Goal: Information Seeking & Learning: Compare options

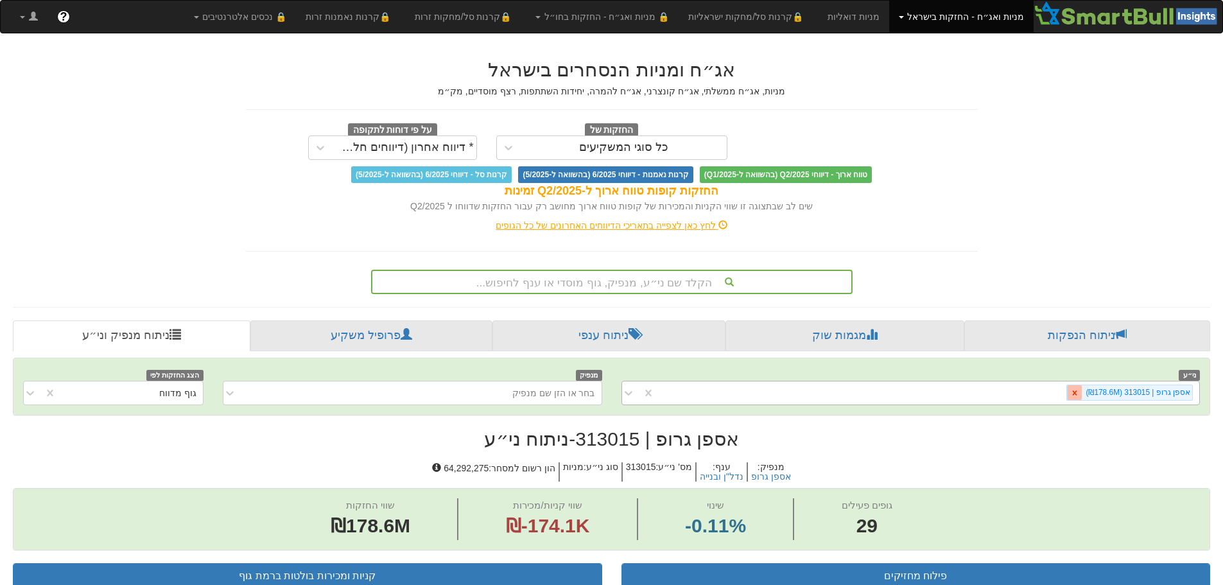
scroll to position [185, 0]
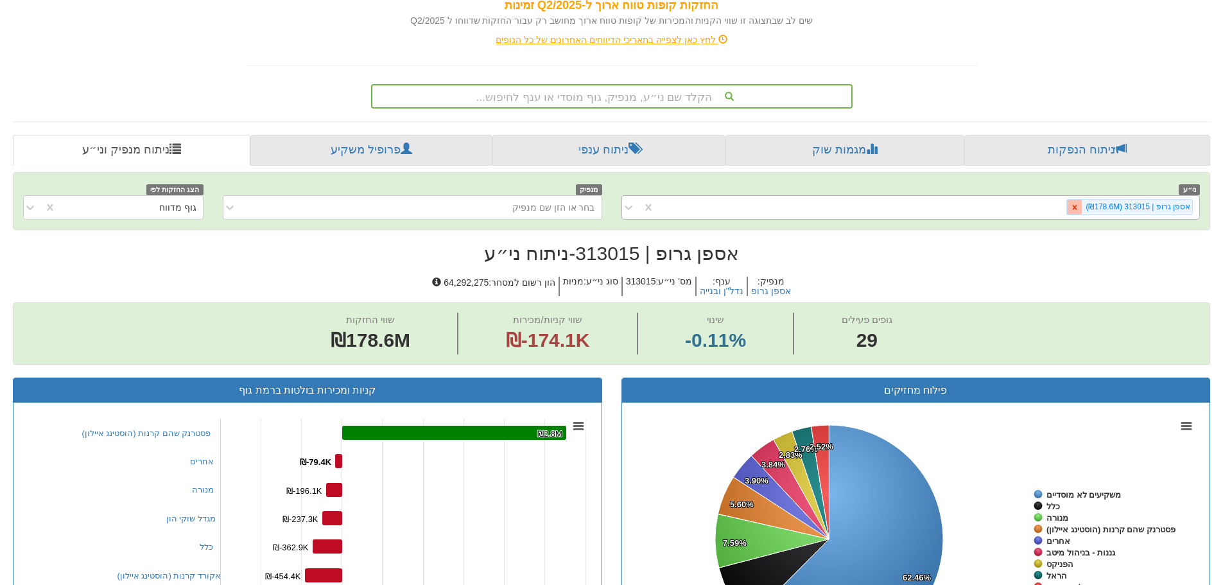
click at [1076, 207] on icon at bounding box center [1074, 207] width 9 height 9
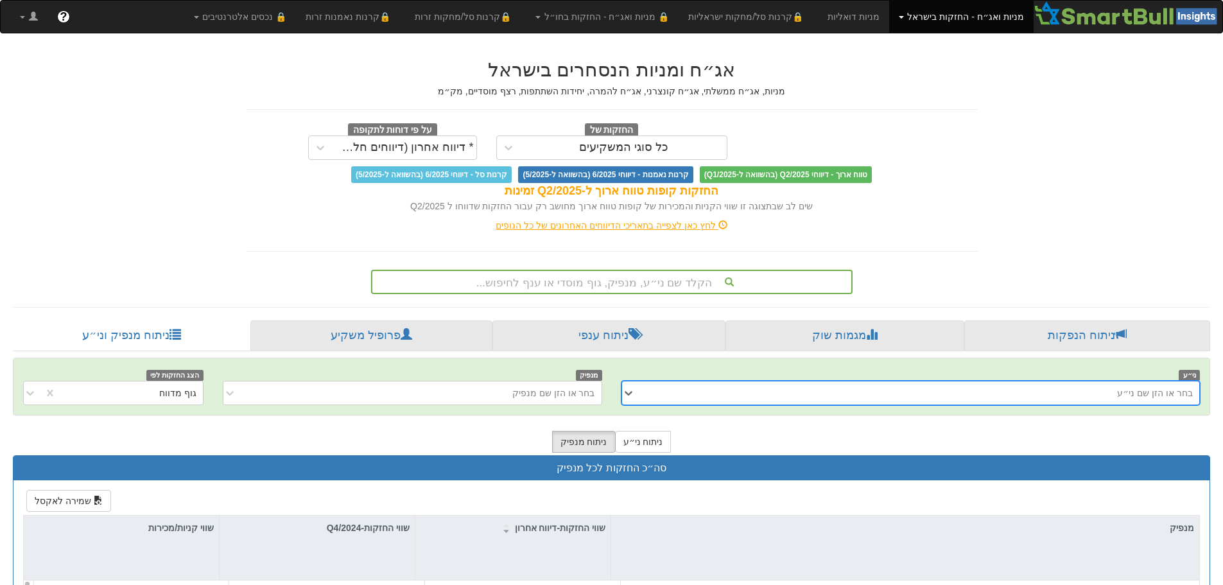
scroll to position [193, 0]
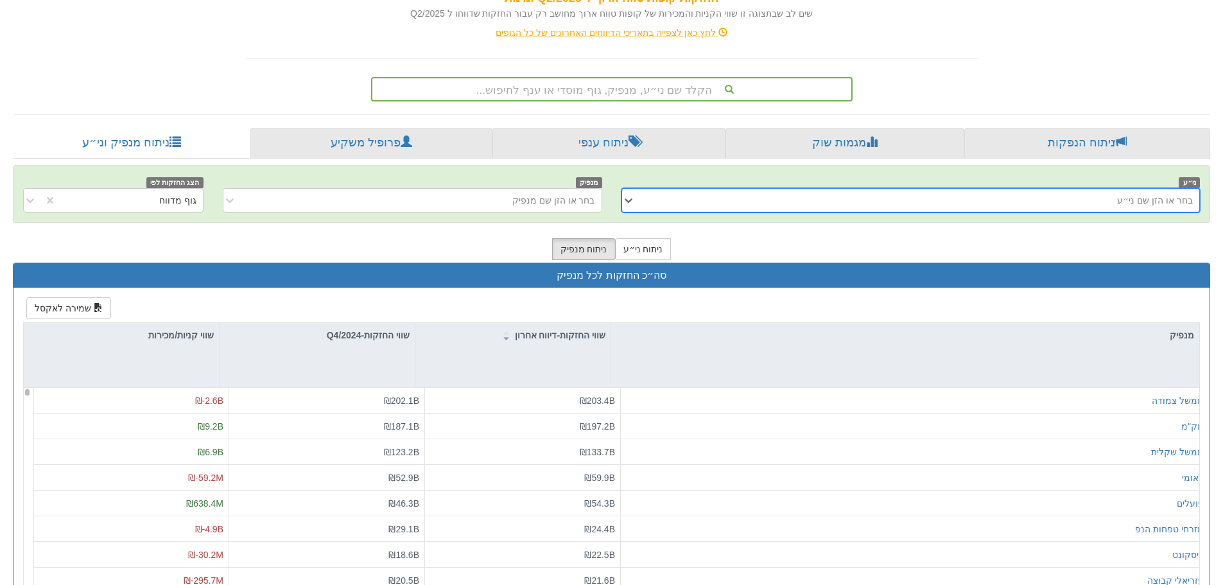
click at [1089, 206] on div "בחר או הזן שם ני״ע" at bounding box center [921, 200] width 558 height 21
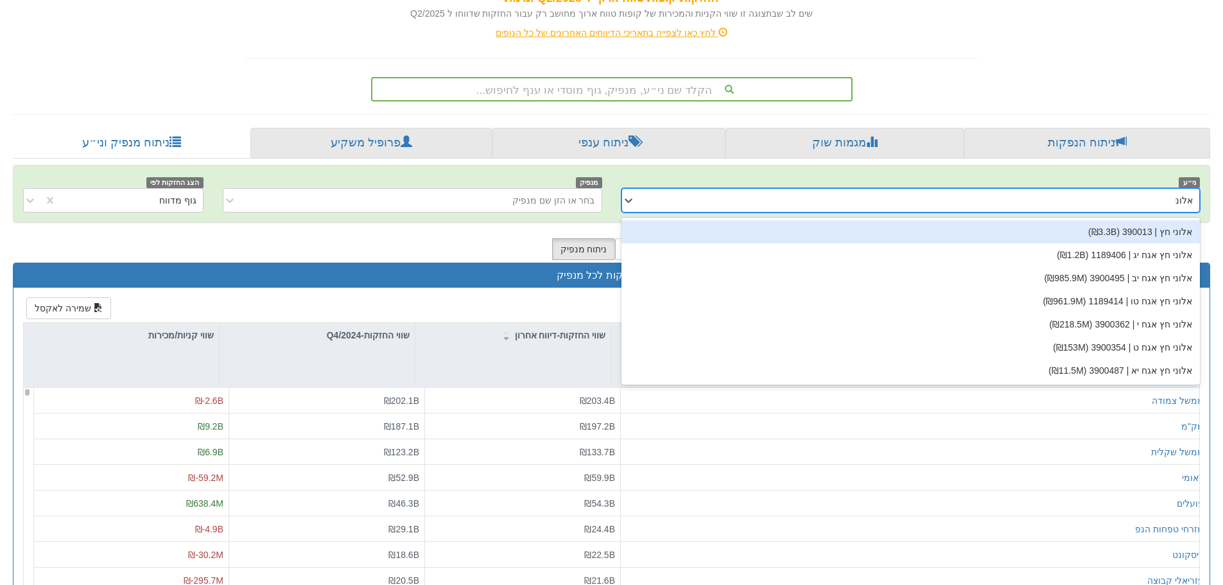
type input "אלוני"
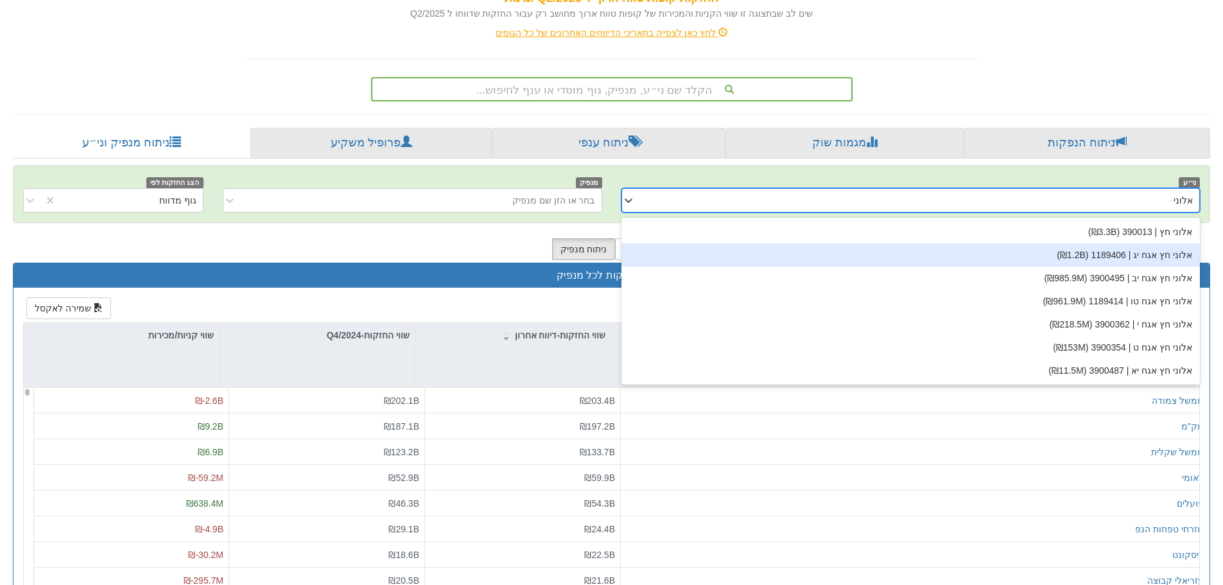
click at [1095, 246] on div "אלוני חץ אגח יג | 1189406 (₪1.2B)" at bounding box center [910, 254] width 579 height 23
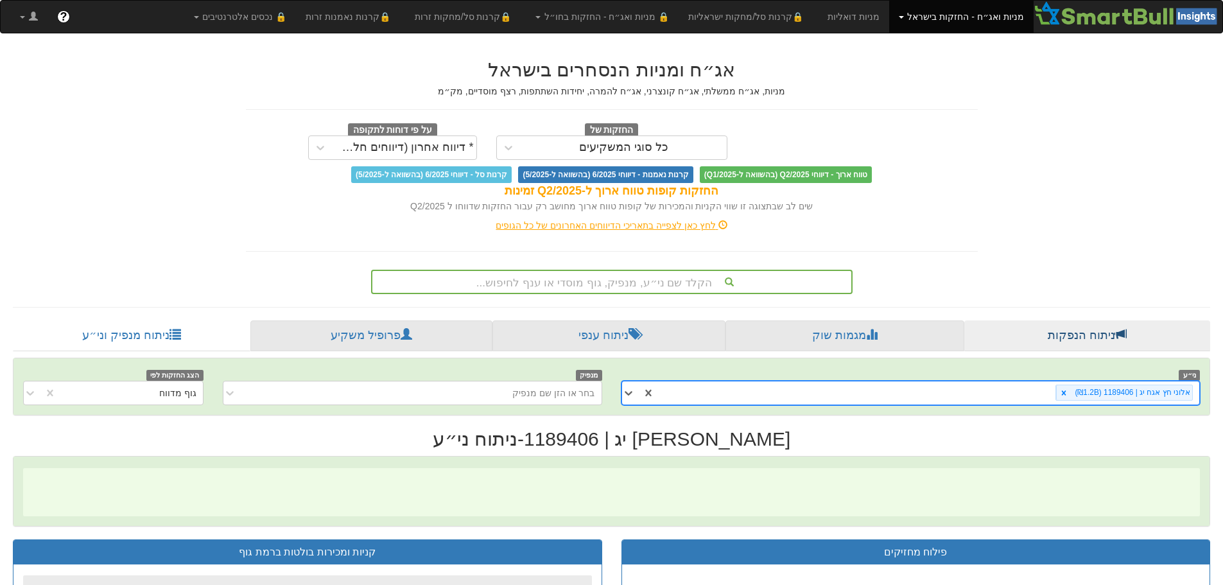
scroll to position [0, 2339]
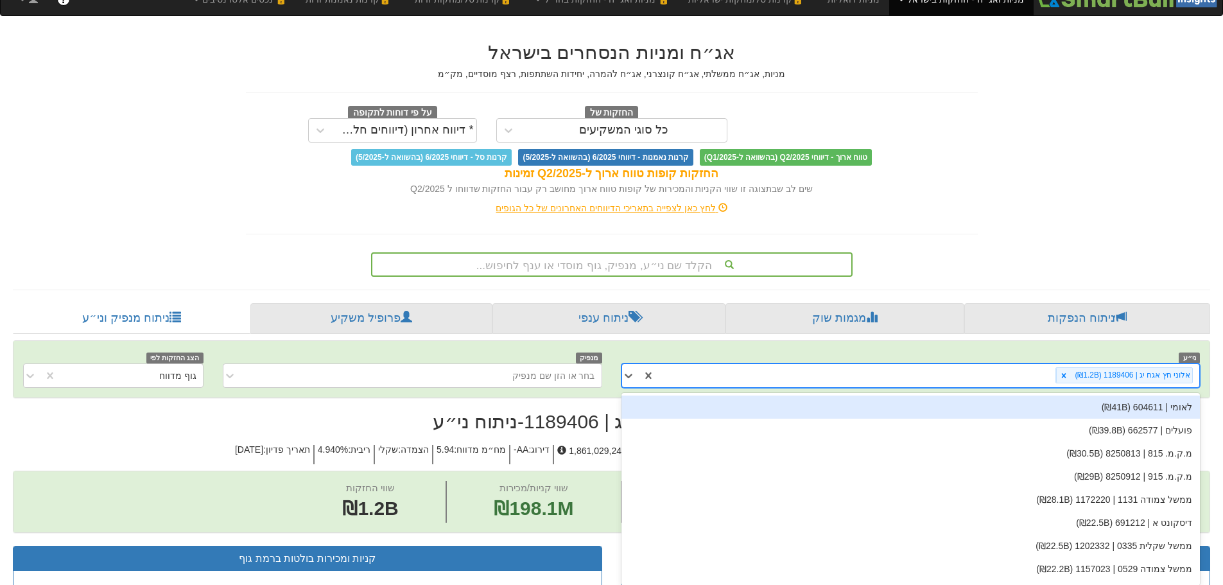
click at [988, 388] on div "option אלוני חץ אגח יג | 1189406 (₪1.2B), selected. option לאומי | 604611 (₪41B…" at bounding box center [910, 375] width 579 height 24
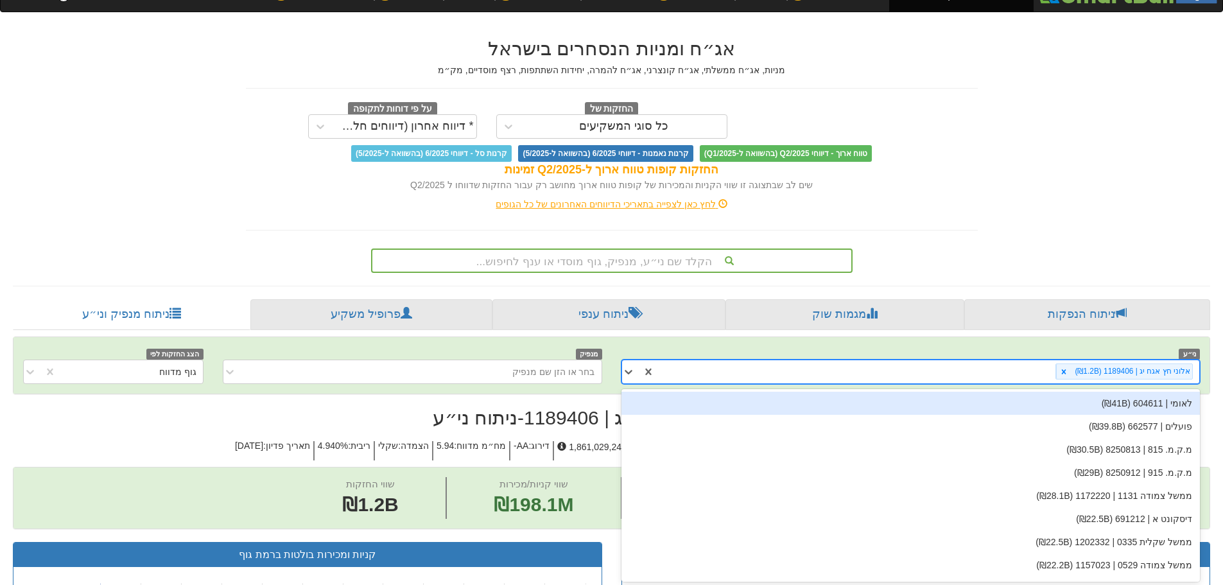
scroll to position [23, 0]
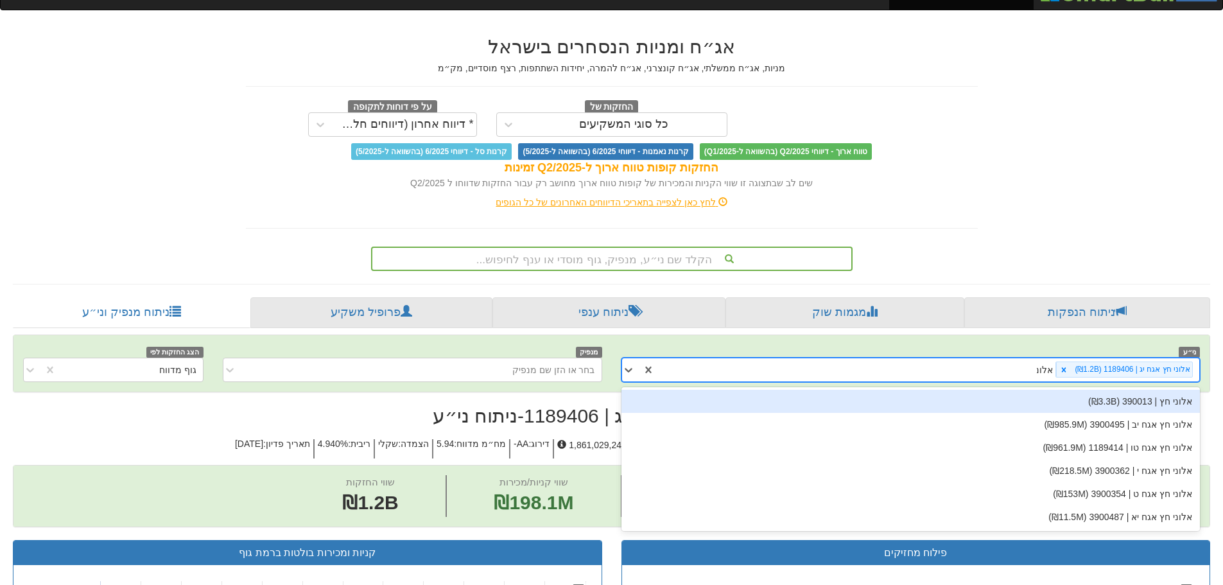
type input "אלוני"
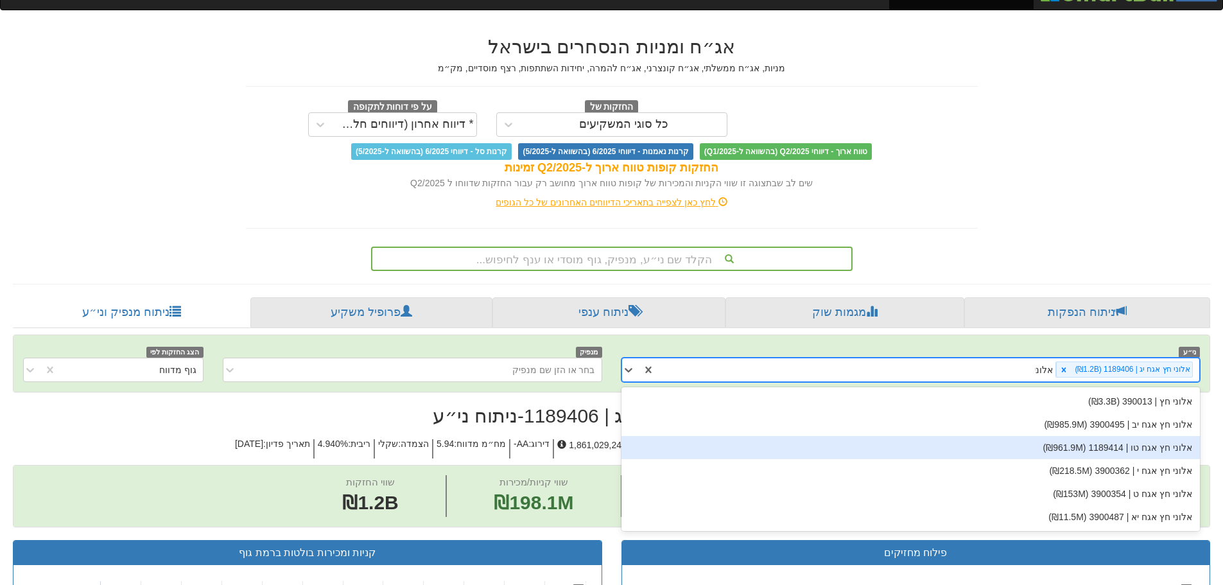
click at [1108, 450] on div "אלוני חץ אגח טו | 1189414 (₪961.9M)" at bounding box center [910, 447] width 579 height 23
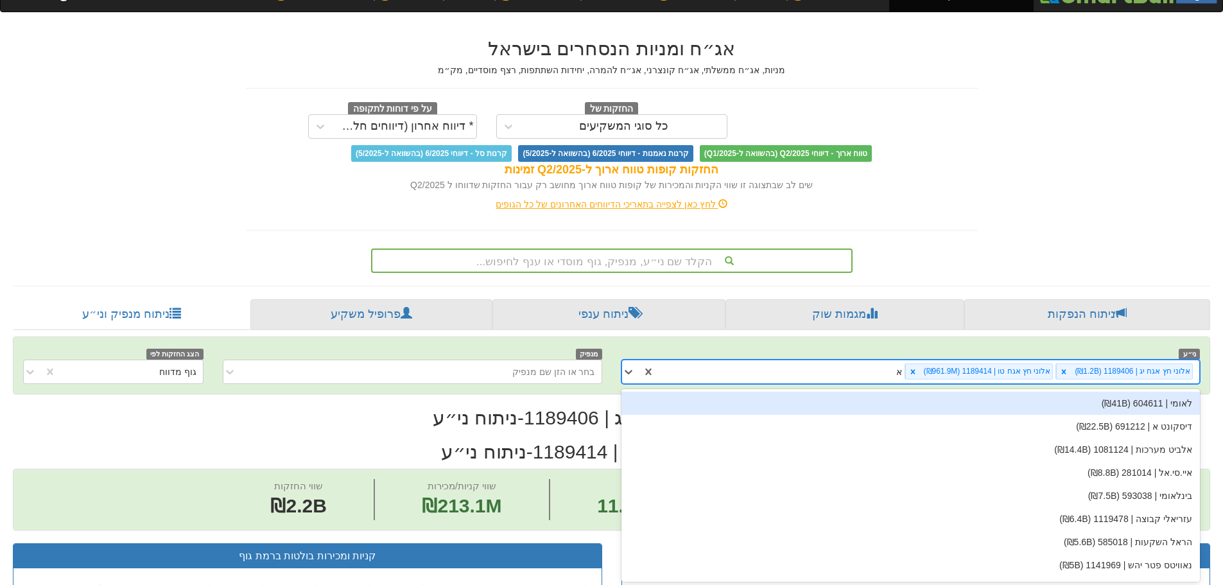
scroll to position [23, 0]
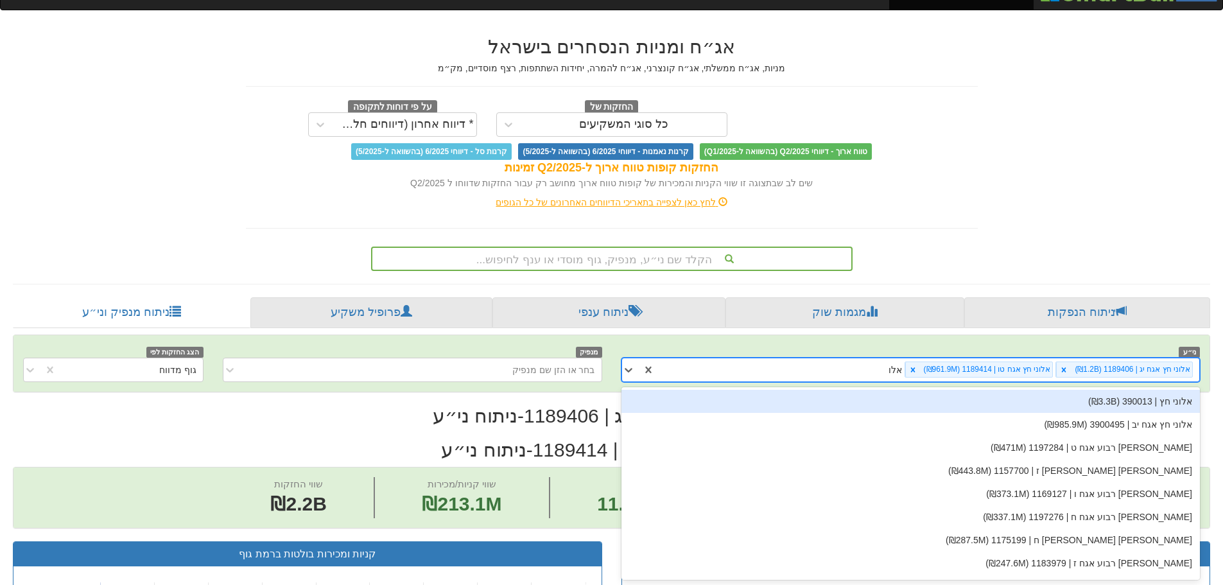
type input "אלוני"
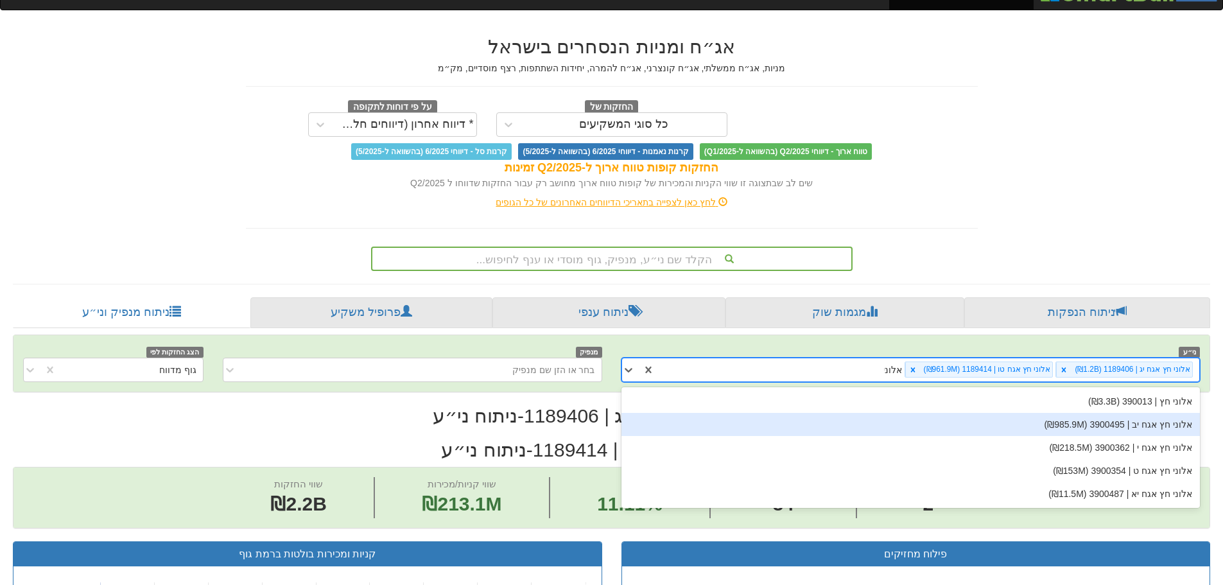
click at [1156, 431] on div "אלוני חץ אגח יב | 3900495 (₪985.9M)" at bounding box center [910, 424] width 579 height 23
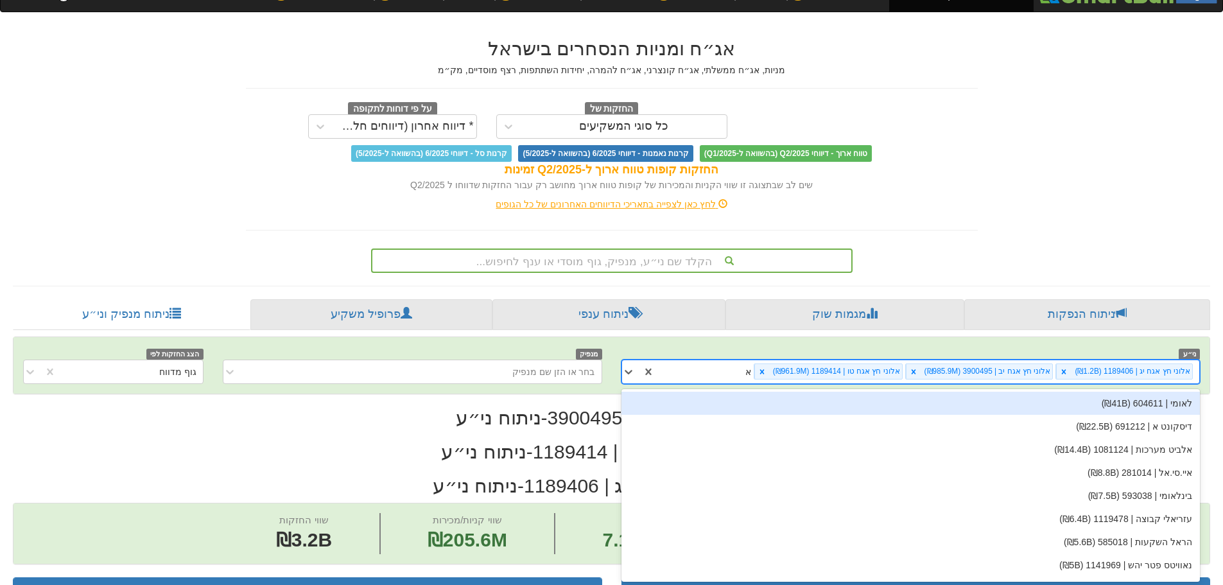
scroll to position [23, 0]
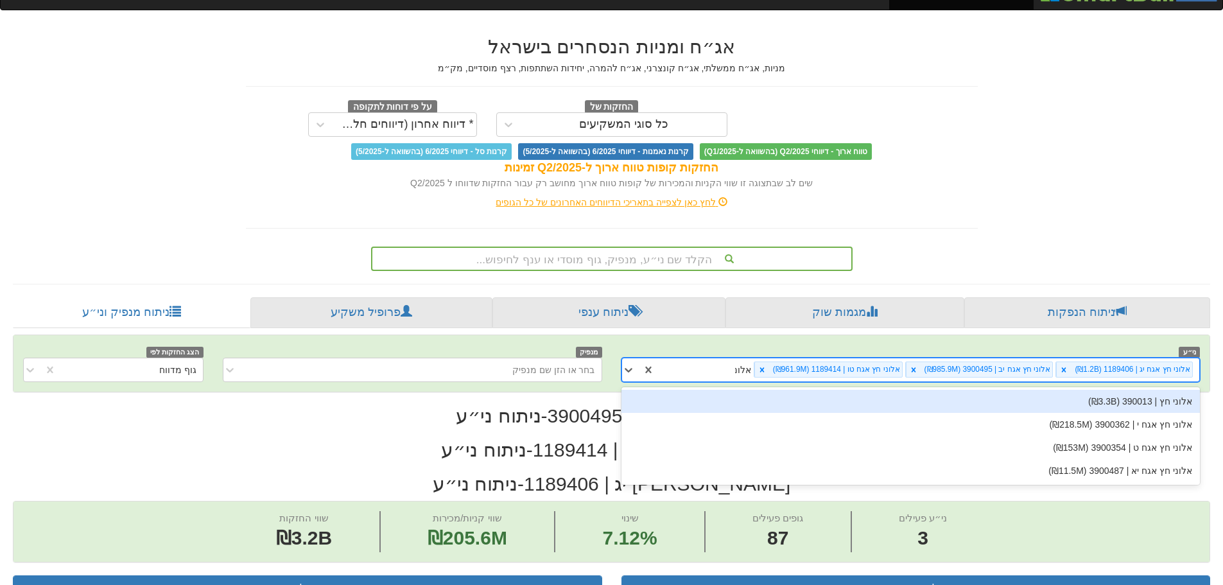
type input "אלוני"
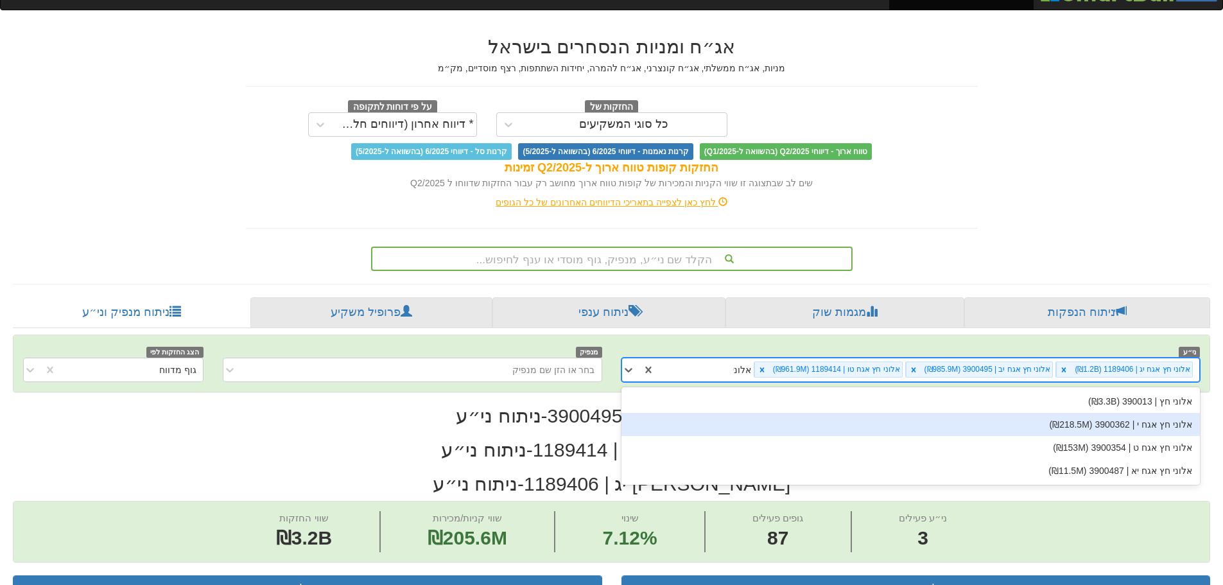
click at [1069, 429] on div "אלוני חץ אגח י | 3900362 (₪218.5M)" at bounding box center [910, 424] width 579 height 23
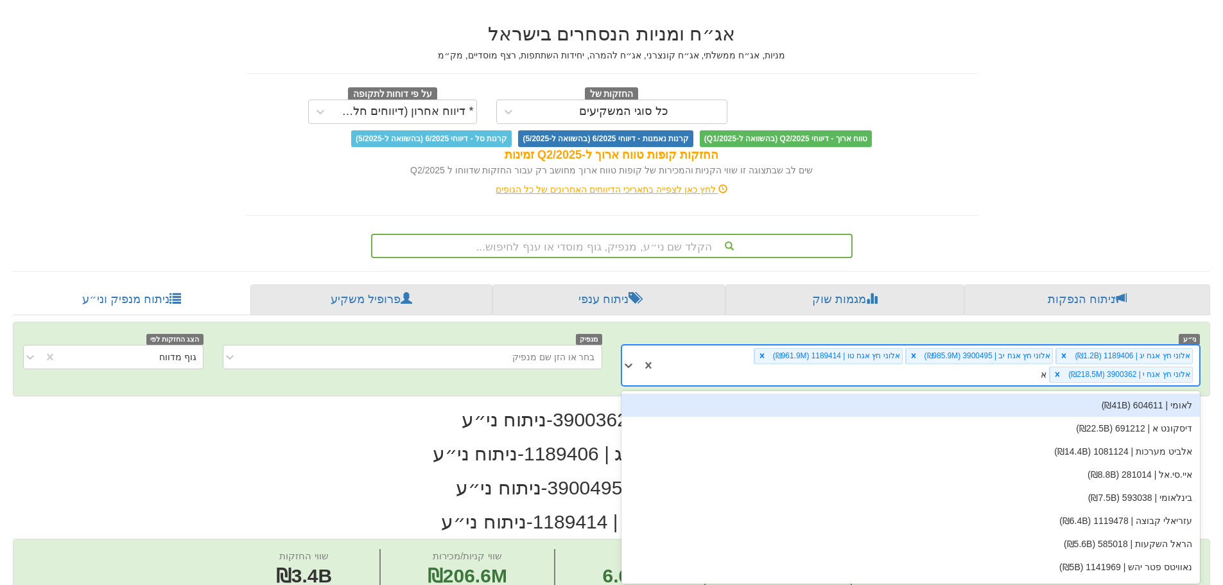
scroll to position [40, 0]
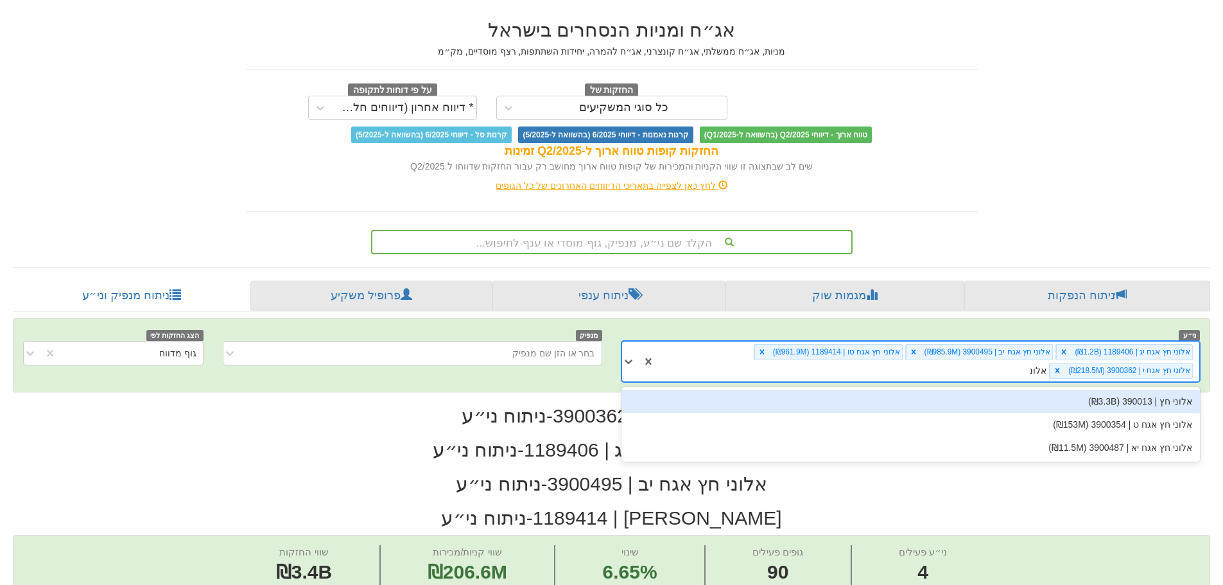
type input "אלוני"
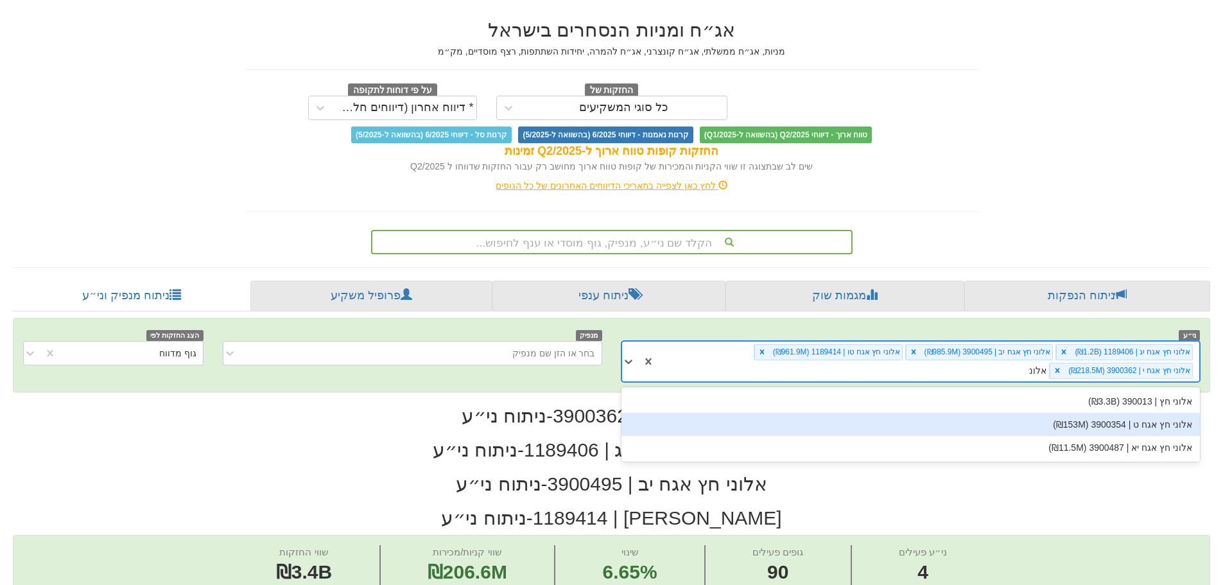
click at [1067, 431] on div "אלוני חץ אגח ט | 3900354 (₪153M)" at bounding box center [910, 424] width 579 height 23
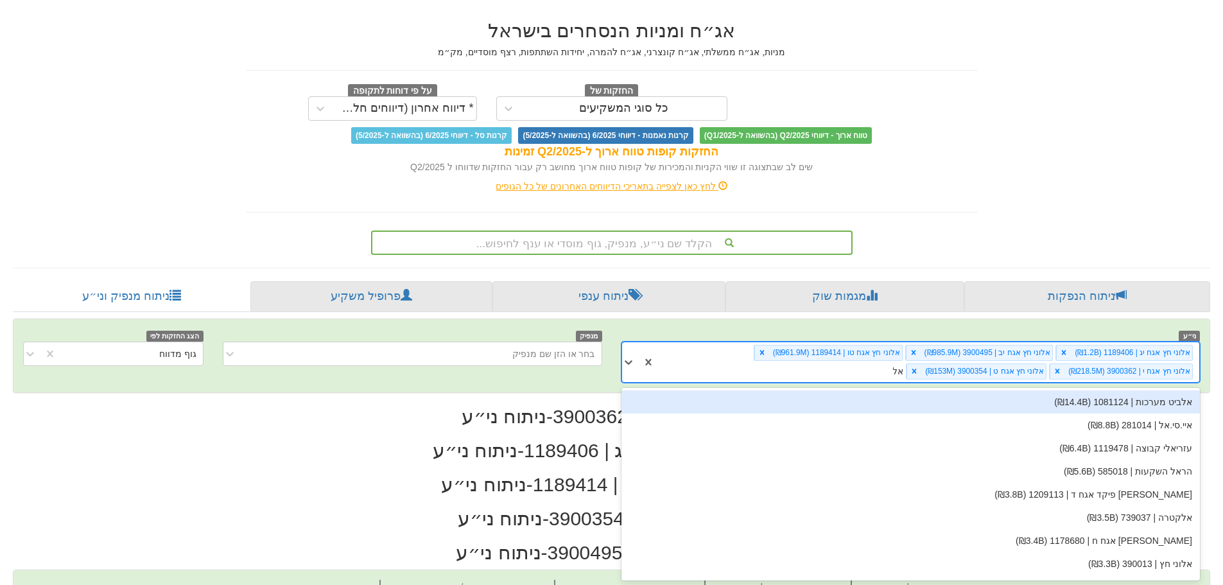
scroll to position [40, 0]
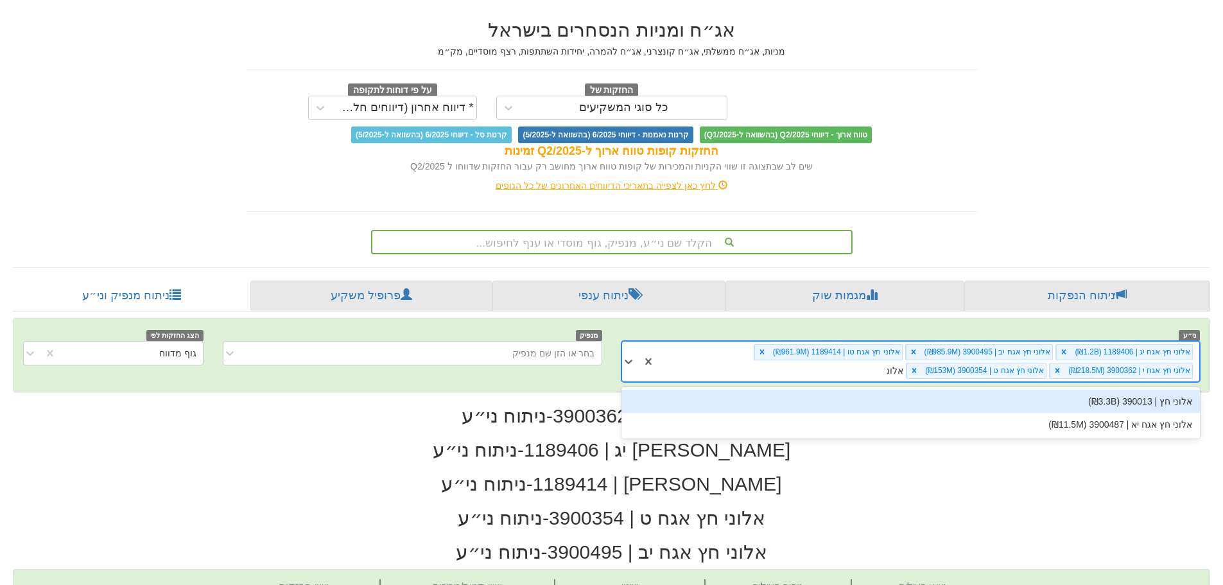
type input "אלוני"
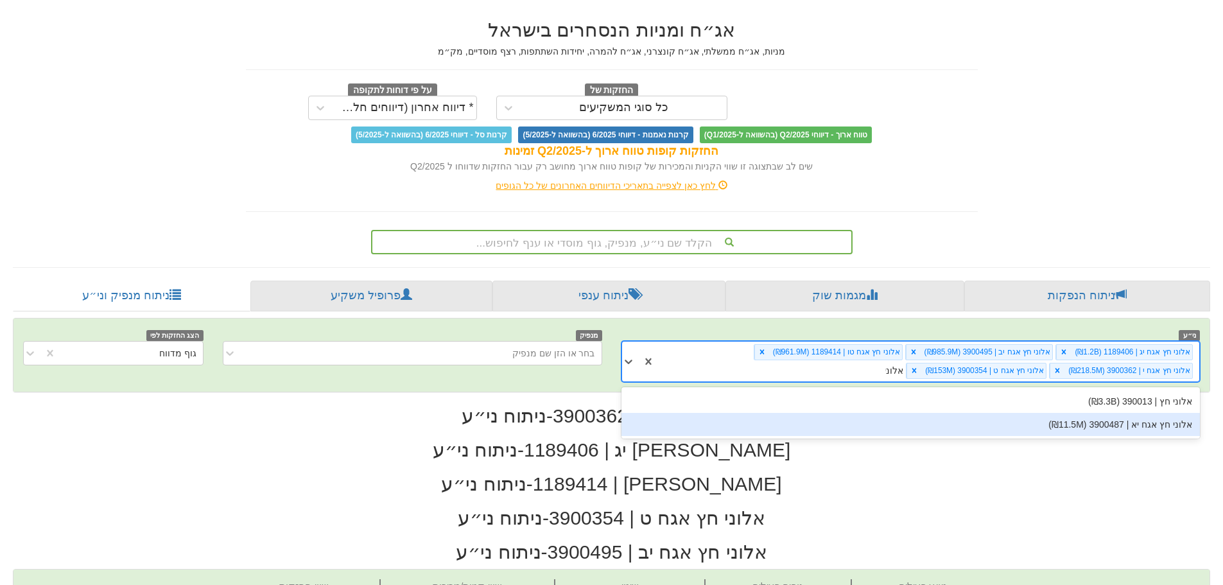
click at [1079, 432] on div "אלוני חץ אגח יא | 3900487 (₪11.5M)" at bounding box center [910, 424] width 579 height 23
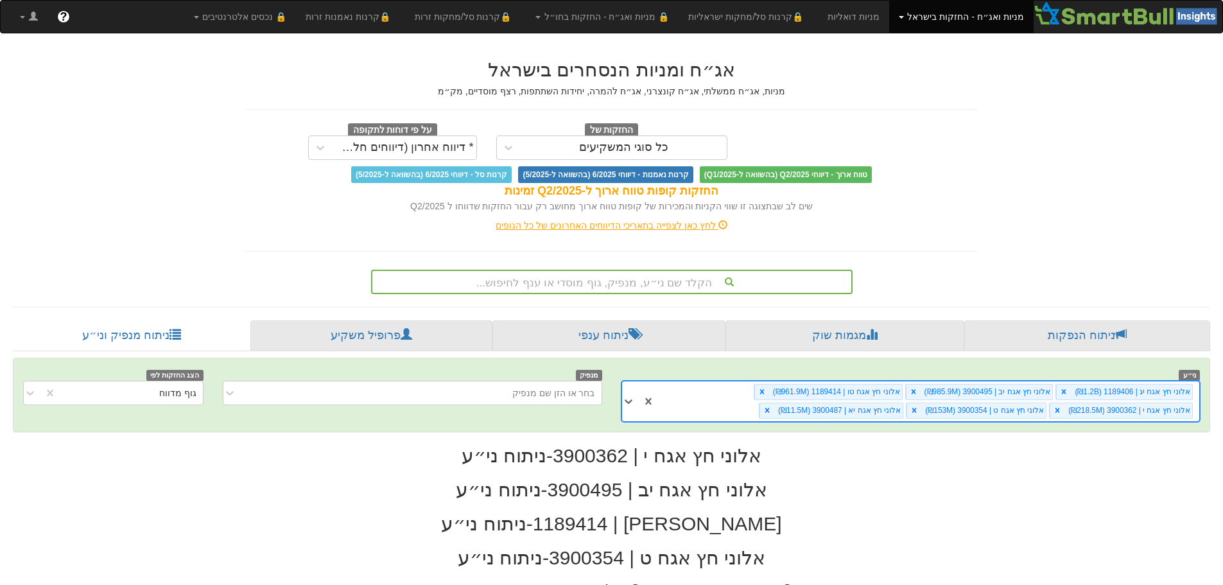
scroll to position [0, 173]
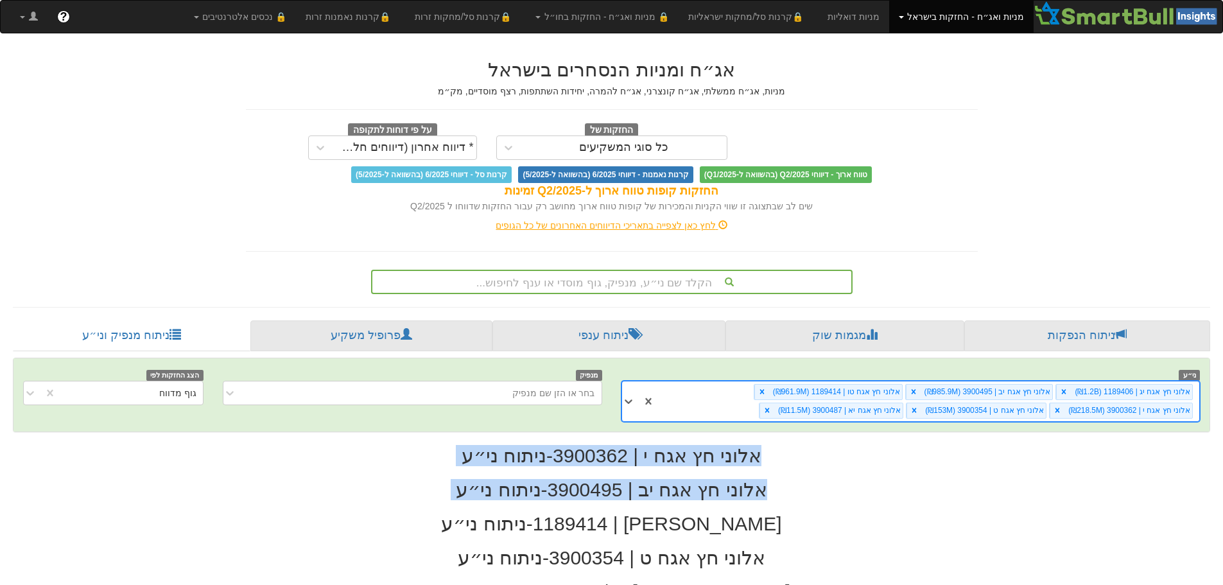
click at [1104, 523] on h2 "[PERSON_NAME] אגח טו | 1189414 - ניתוח ני״ע" at bounding box center [611, 523] width 1197 height 21
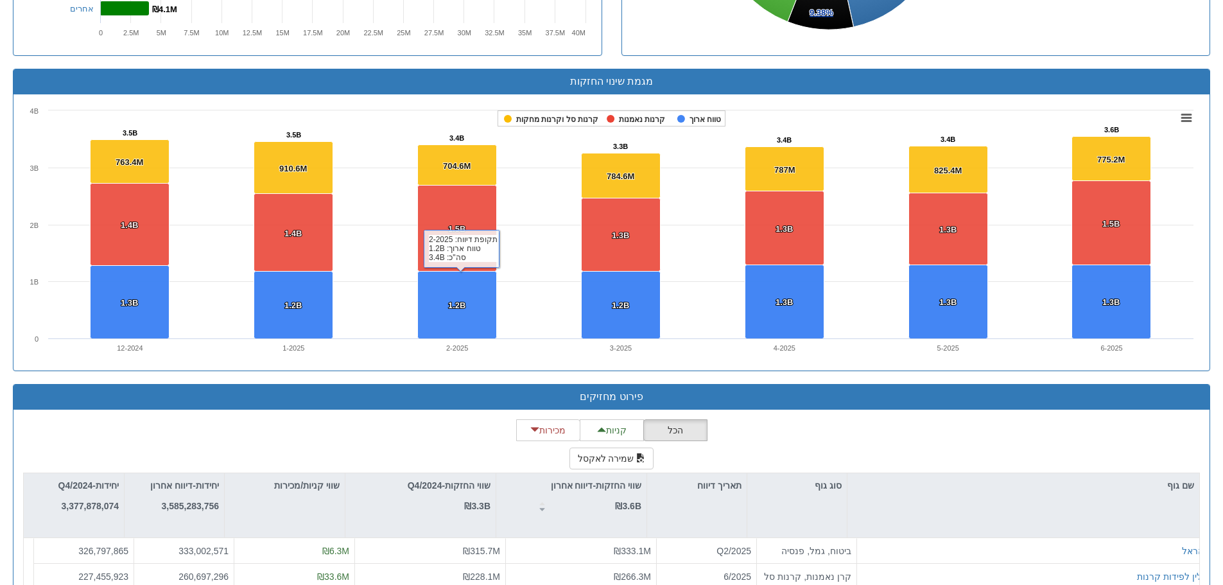
scroll to position [1284, 0]
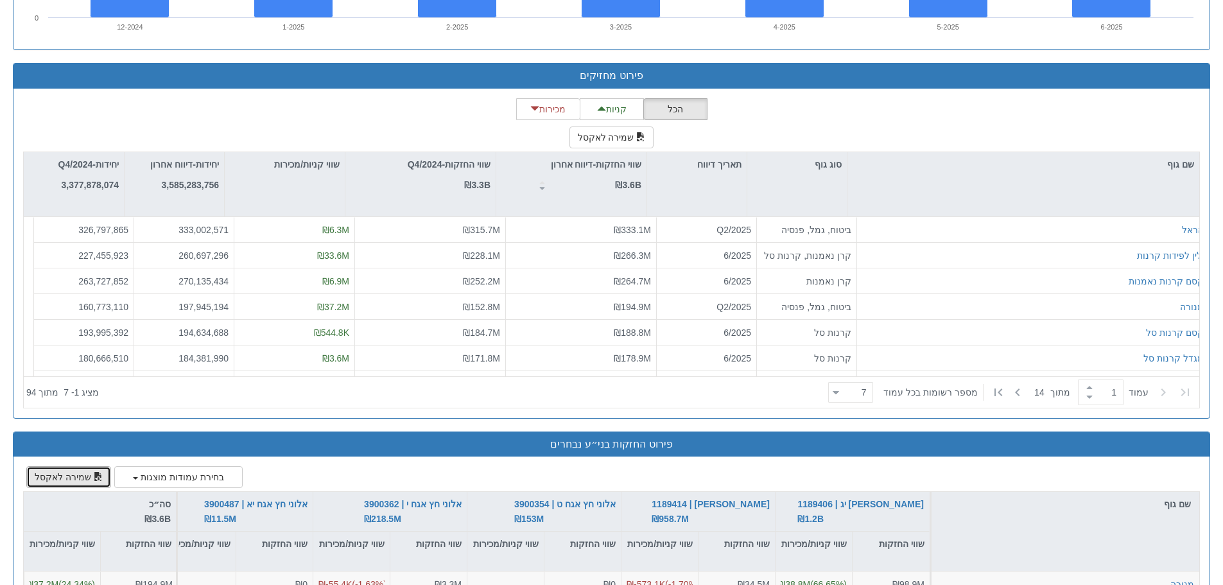
click at [47, 485] on button "שמירה לאקסל" at bounding box center [68, 477] width 85 height 22
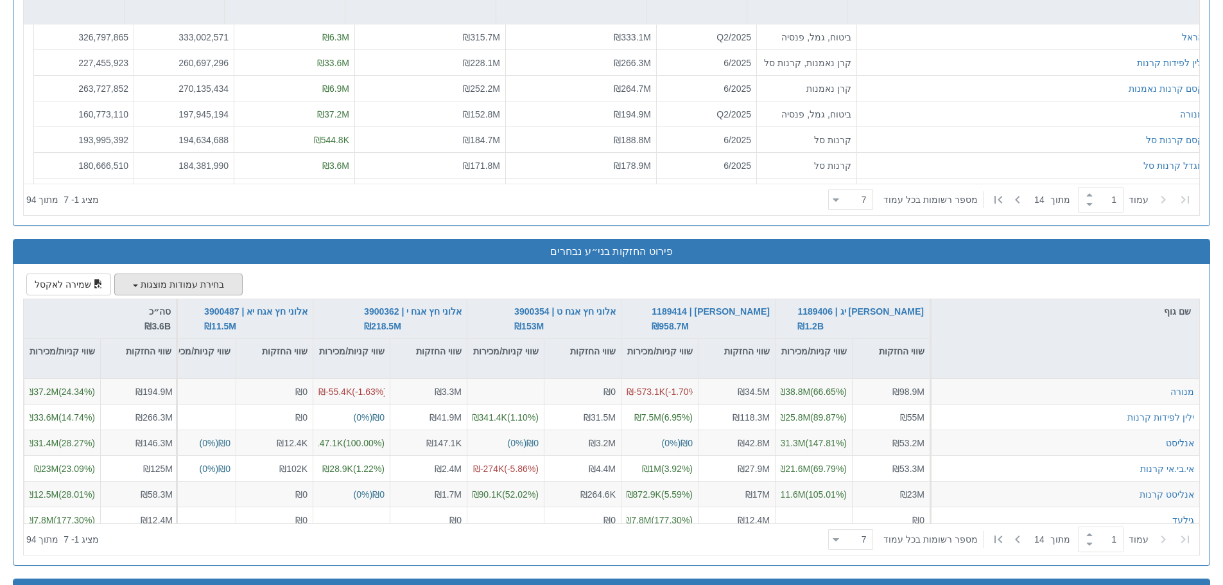
click at [159, 276] on button "בחירת עמודות מוצגות" at bounding box center [178, 284] width 128 height 22
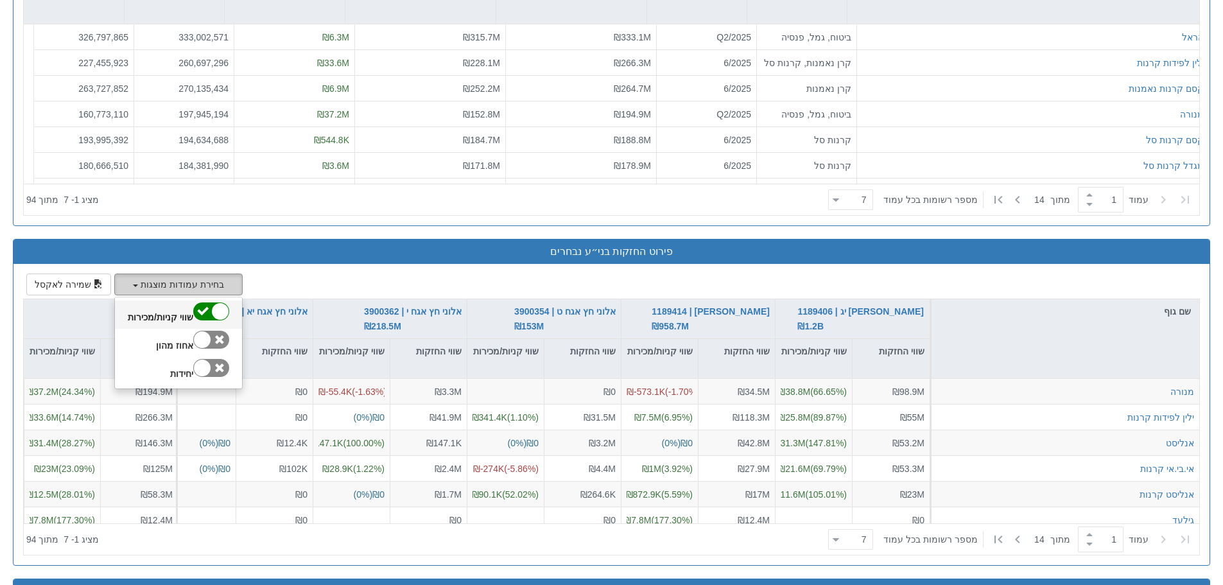
click at [205, 306] on div at bounding box center [211, 311] width 36 height 18
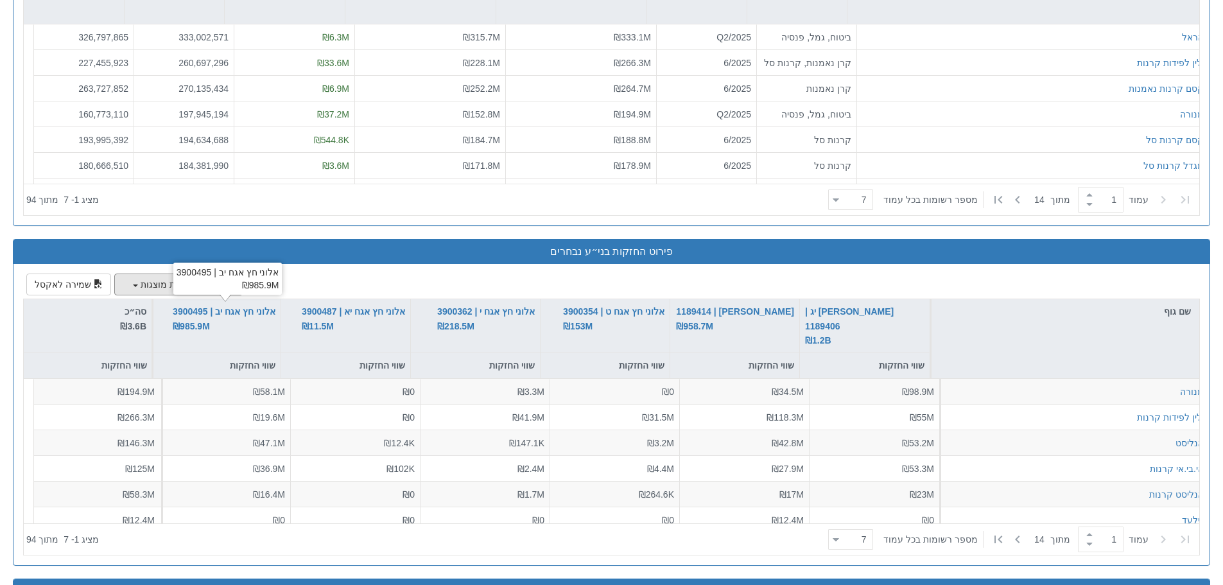
scroll to position [0, 0]
click at [62, 282] on button "שמירה לאקסל" at bounding box center [68, 284] width 85 height 22
